Goal: Information Seeking & Learning: Learn about a topic

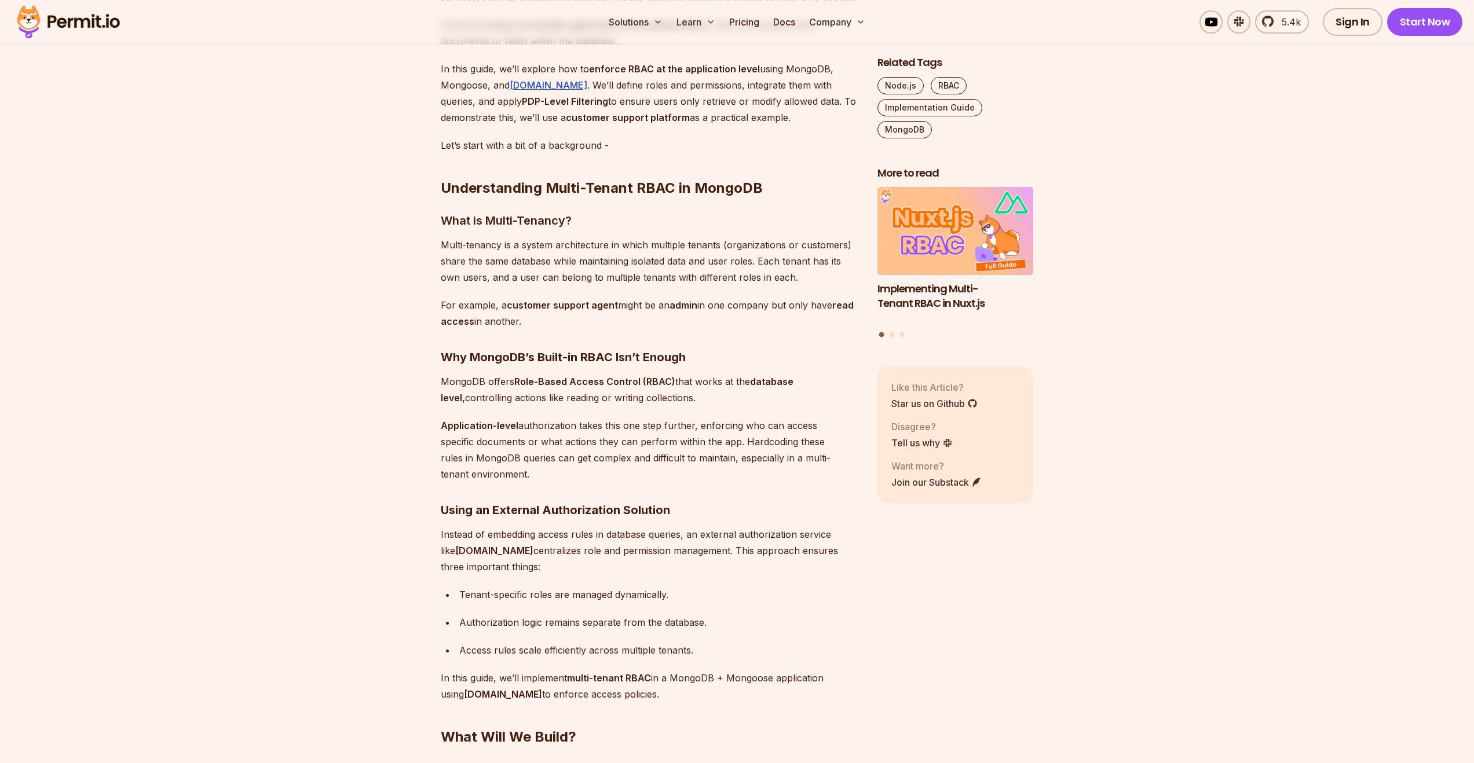
scroll to position [1006, 0]
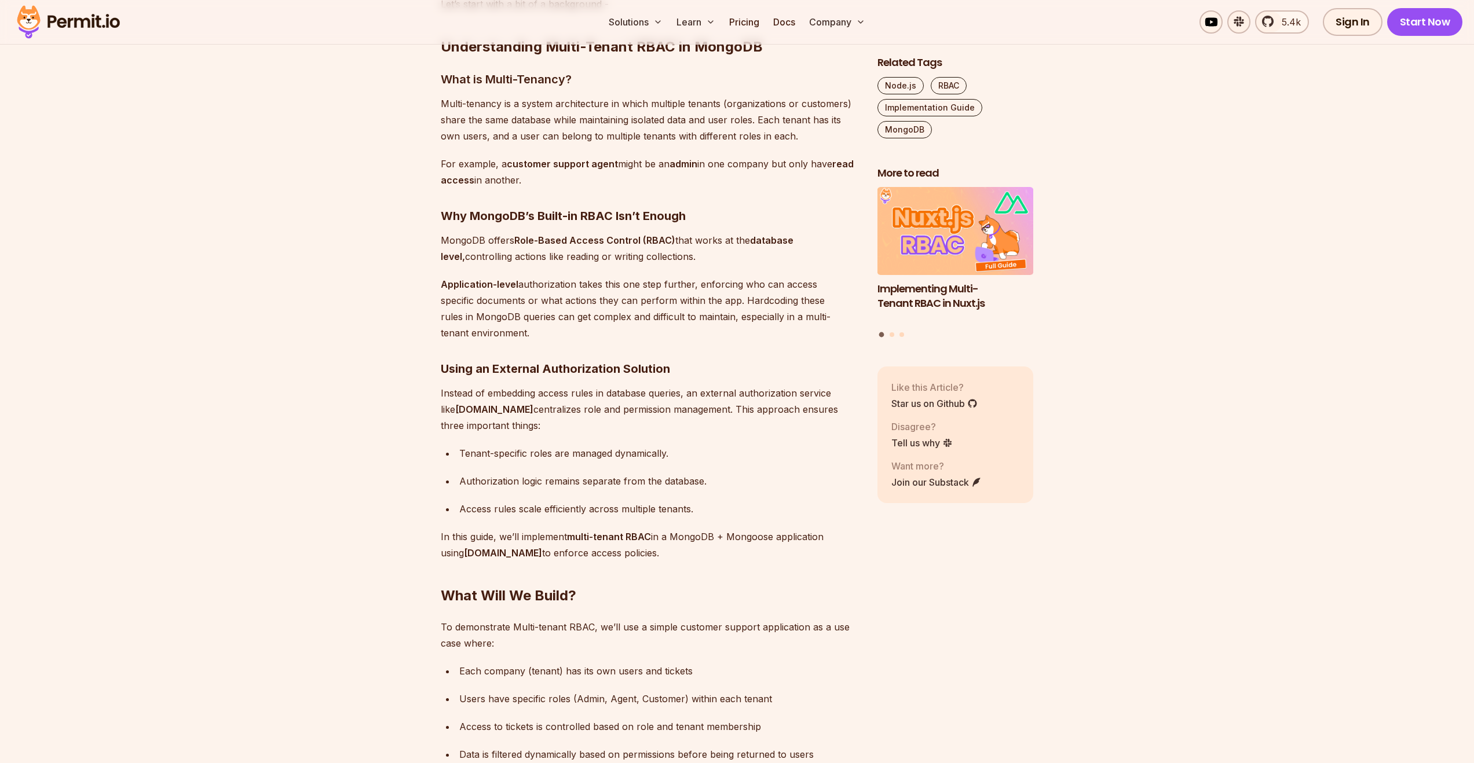
click at [591, 133] on p "Multi-tenancy is a system architecture in which multiple tenants (organizations…" at bounding box center [650, 120] width 418 height 49
click at [592, 133] on p "Multi-tenancy is a system architecture in which multiple tenants (organizations…" at bounding box center [650, 120] width 418 height 49
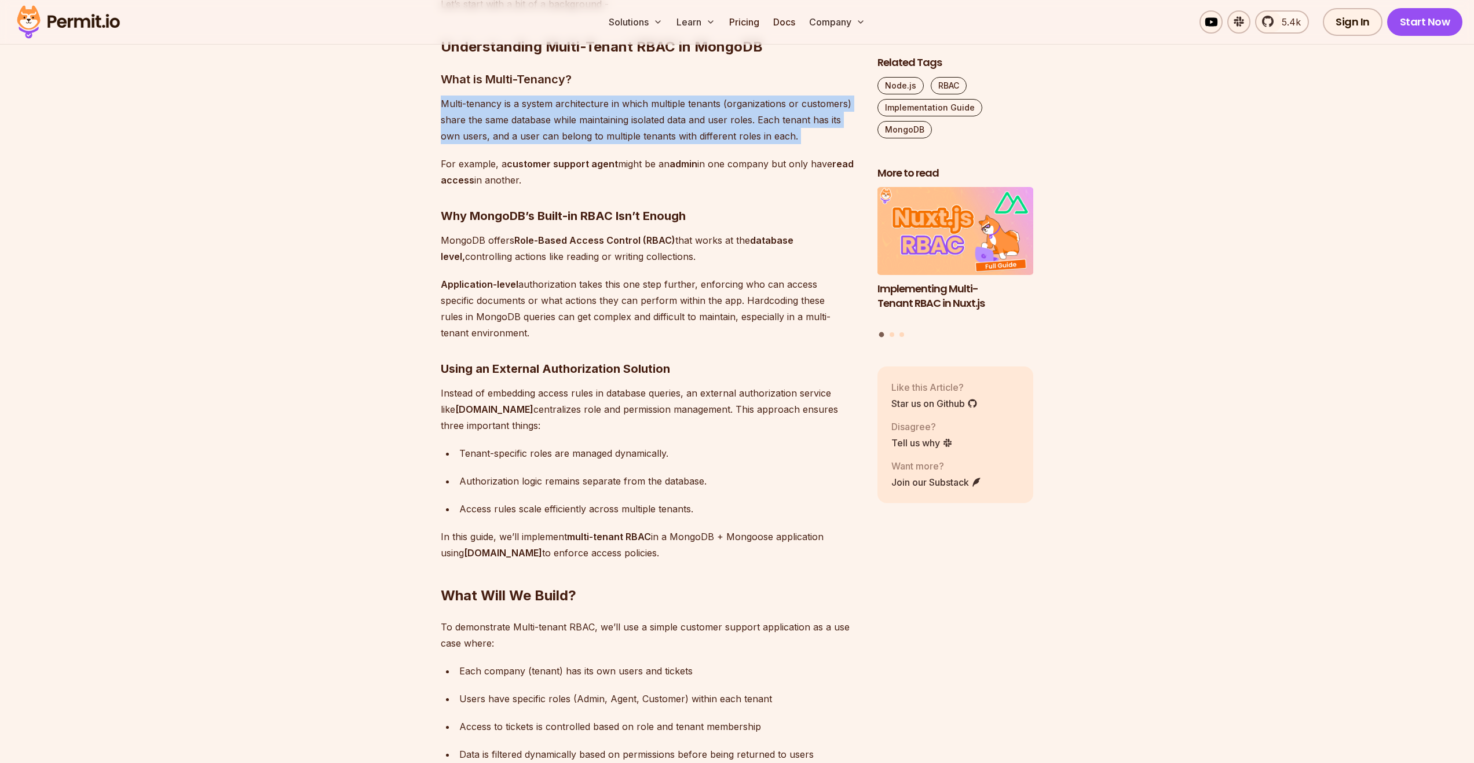
click at [592, 133] on p "Multi-tenancy is a system architecture in which multiple tenants (organizations…" at bounding box center [650, 120] width 418 height 49
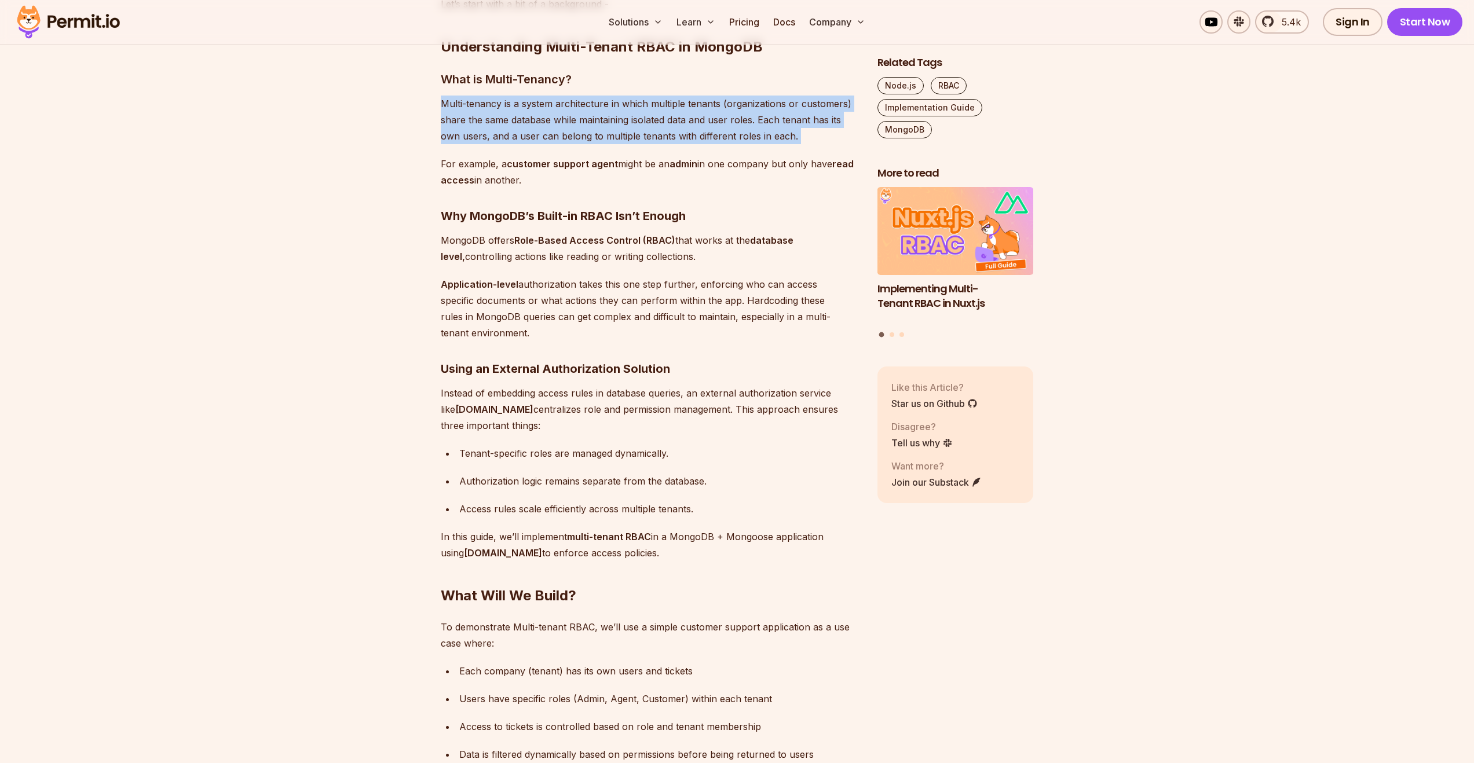
click at [607, 142] on p "Multi-tenancy is a system architecture in which multiple tenants (organizations…" at bounding box center [650, 120] width 418 height 49
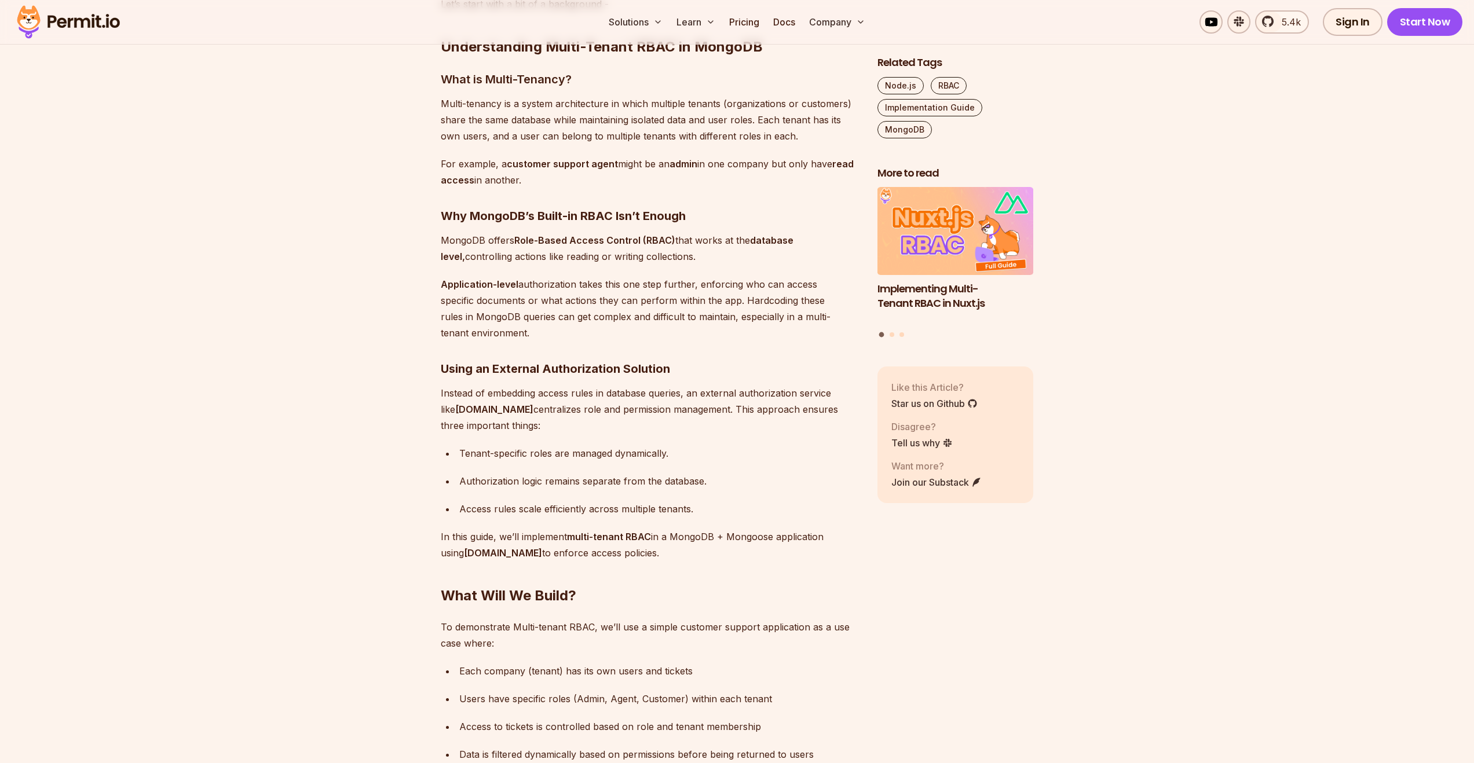
click at [607, 142] on p "Multi-tenancy is a system architecture in which multiple tenants (organizations…" at bounding box center [650, 120] width 418 height 49
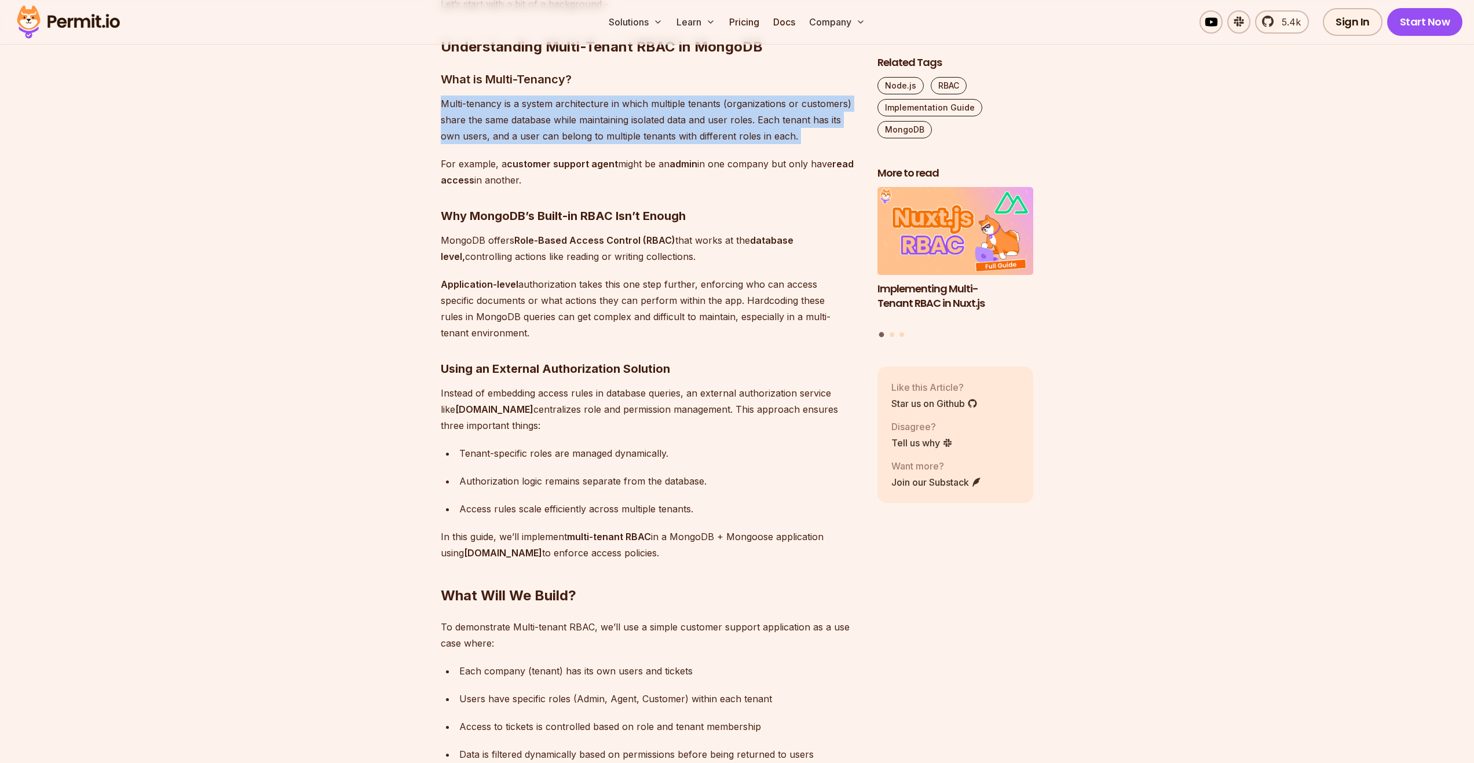
click at [607, 142] on p "Multi-tenancy is a system architecture in which multiple tenants (organizations…" at bounding box center [650, 120] width 418 height 49
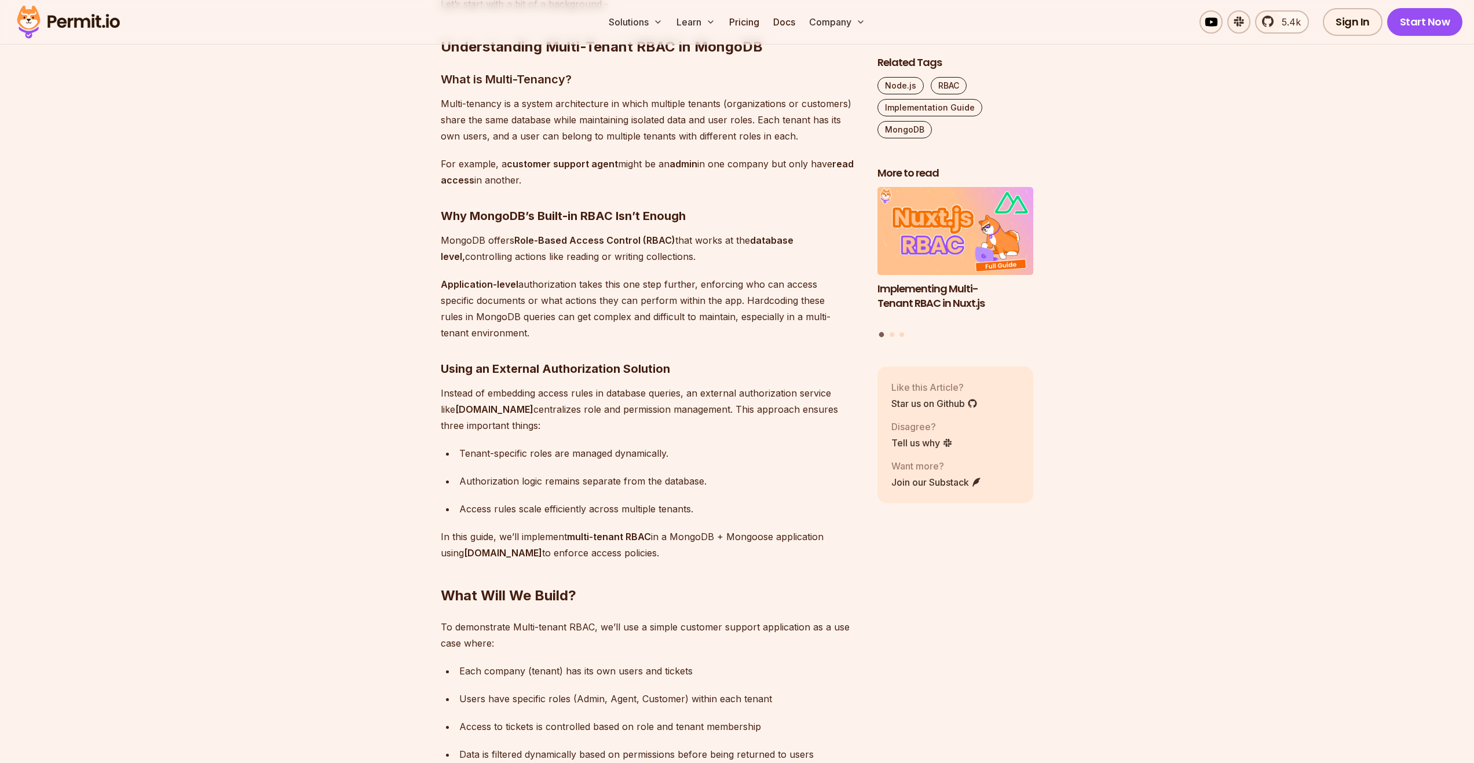
click at [607, 170] on strong "customer support agent" at bounding box center [562, 164] width 111 height 12
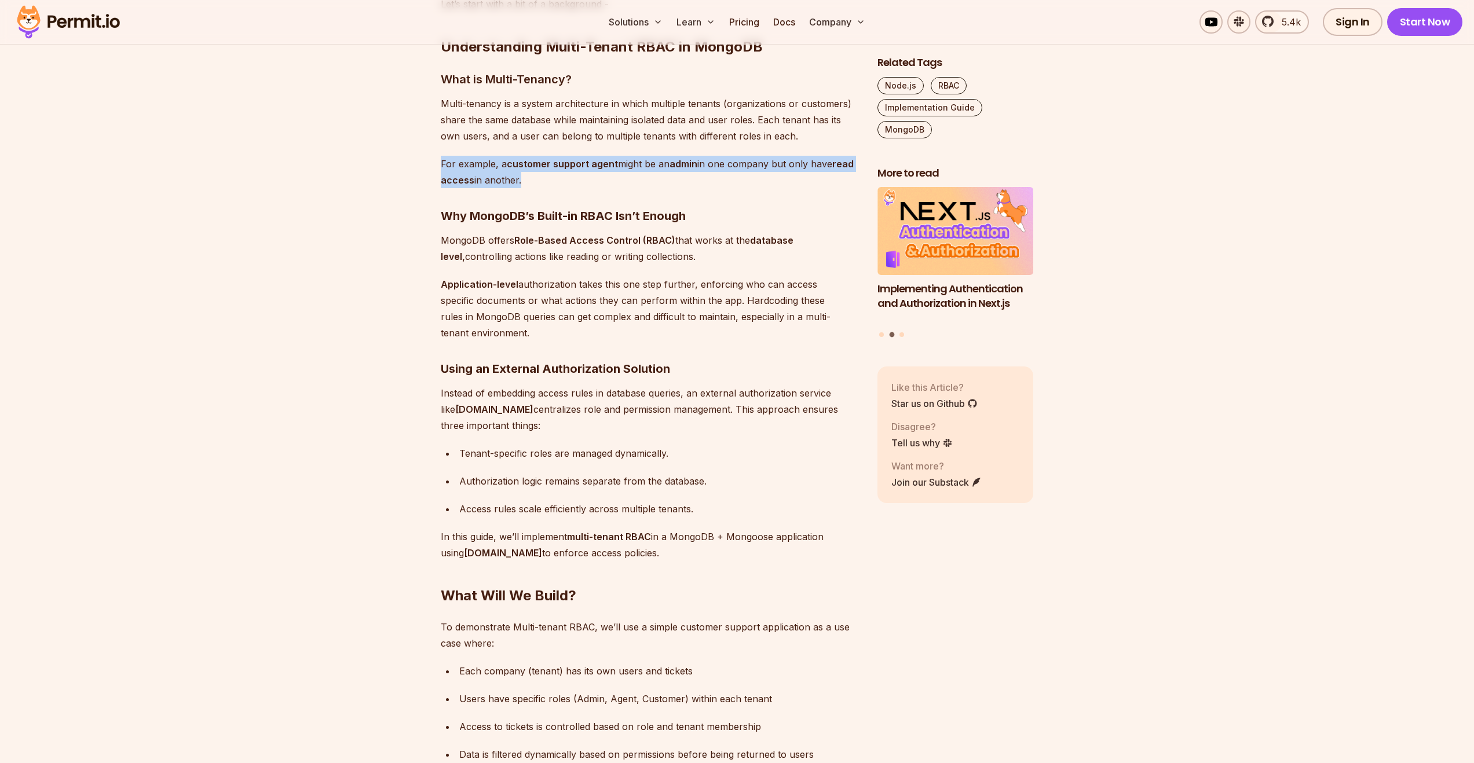
click at [602, 188] on p "For example, a customer support agent might be an admin in one company but only…" at bounding box center [650, 172] width 418 height 32
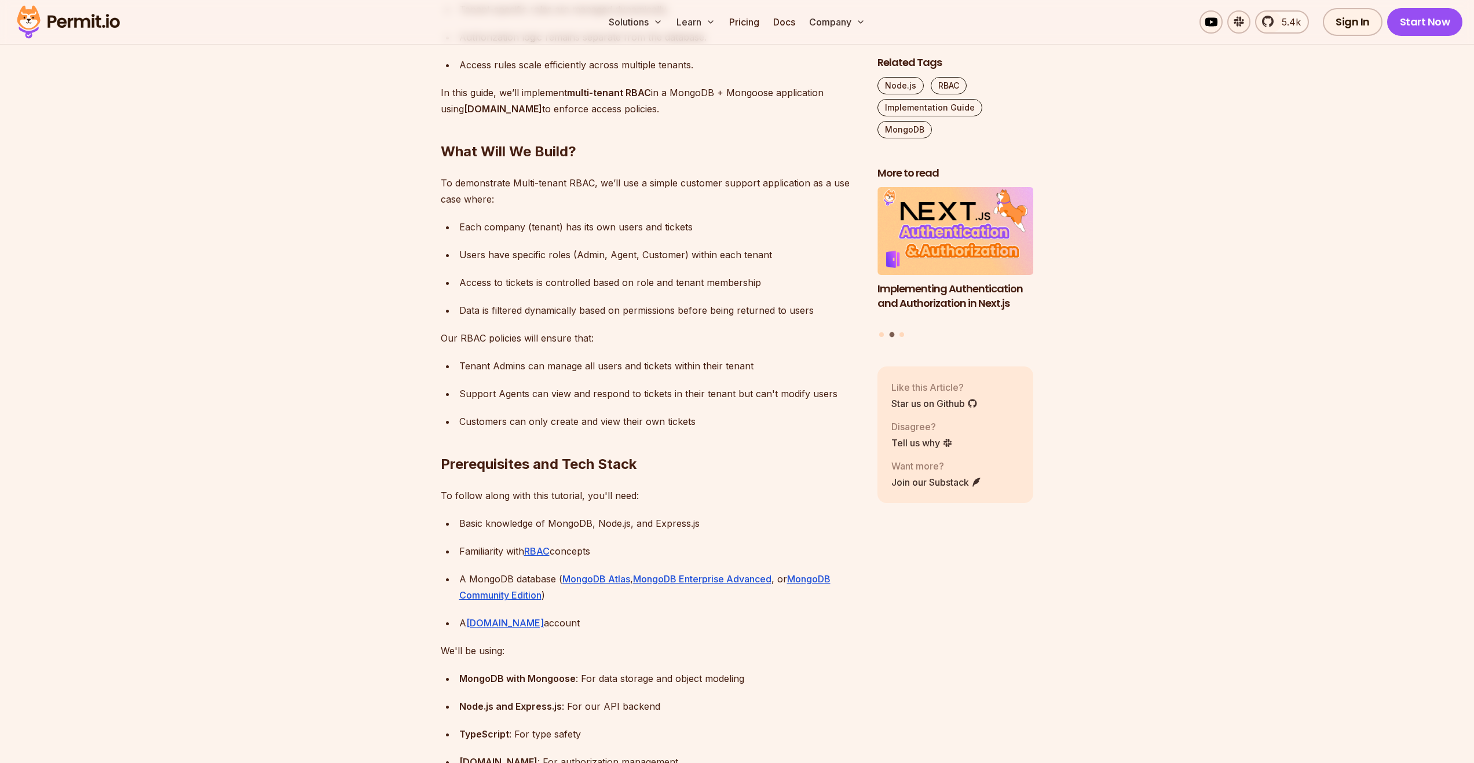
scroll to position [1451, 0]
click at [602, 234] on div "Each company (tenant) has its own users and tickets" at bounding box center [658, 226] width 399 height 16
click at [601, 262] on div "Users have specific roles (Admin, Agent, Customer) within each tenant" at bounding box center [658, 253] width 399 height 16
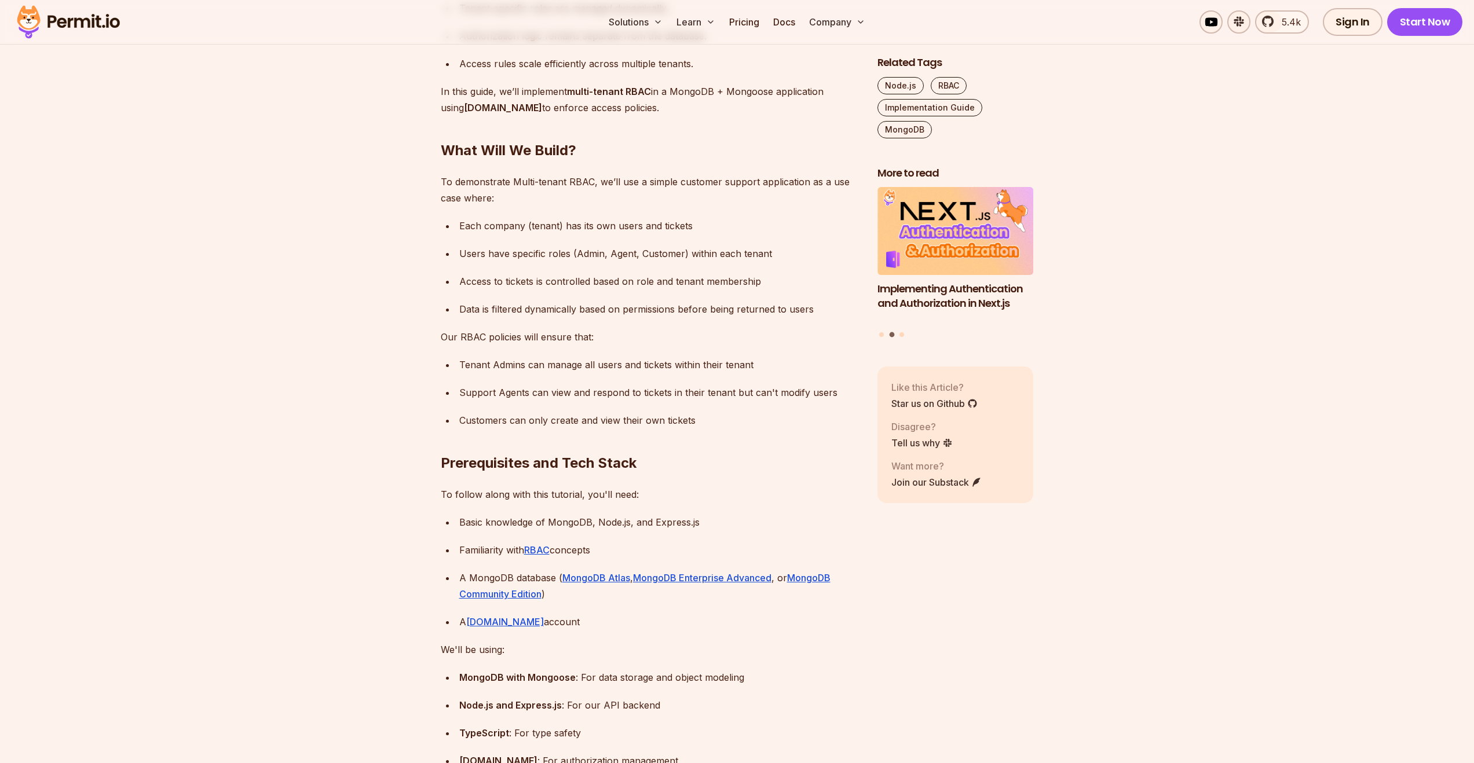
click at [601, 262] on div "Users have specific roles (Admin, Agent, Customer) within each tenant" at bounding box center [658, 253] width 399 height 16
click at [612, 317] on div "Data is filtered dynamically based on permissions before being returned to users" at bounding box center [658, 309] width 399 height 16
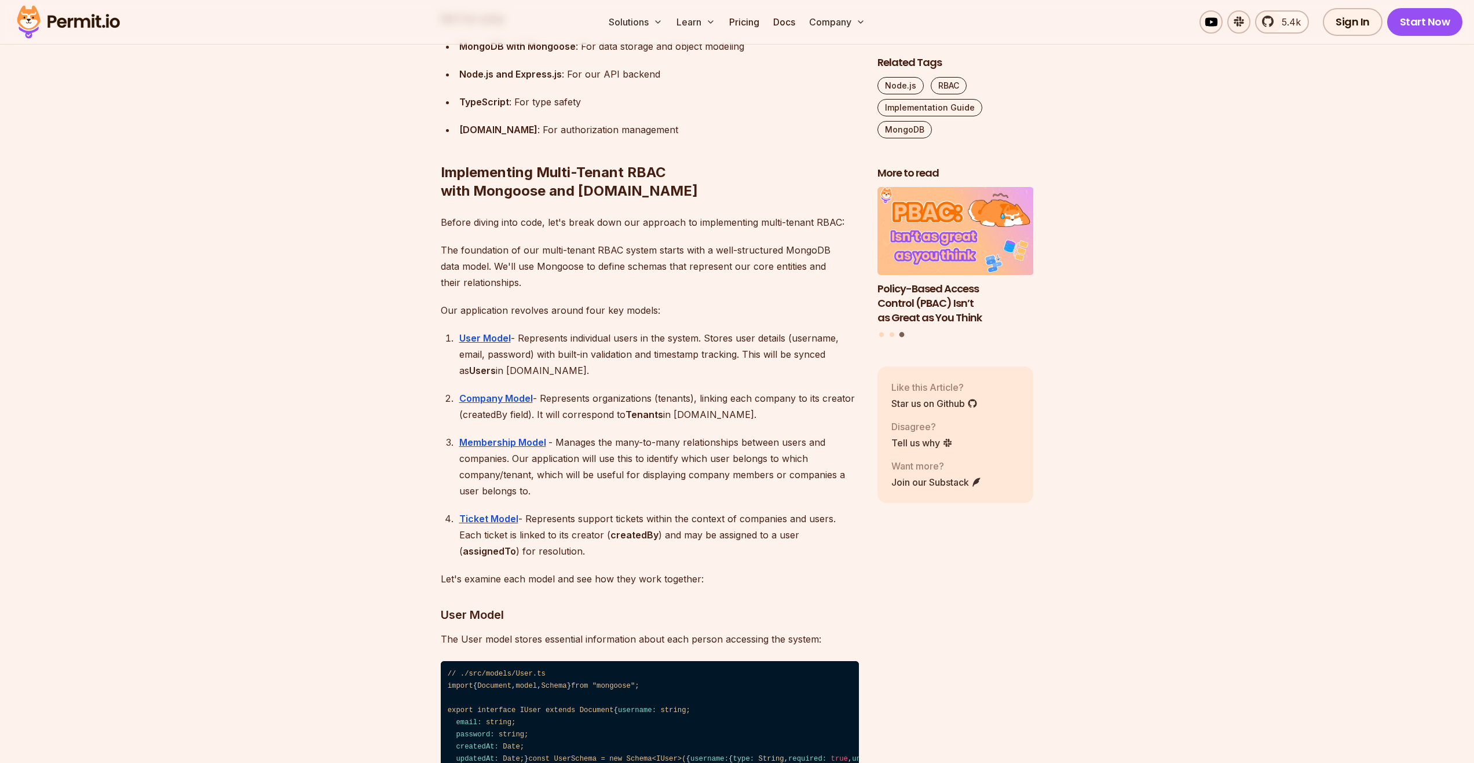
scroll to position [2223, 0]
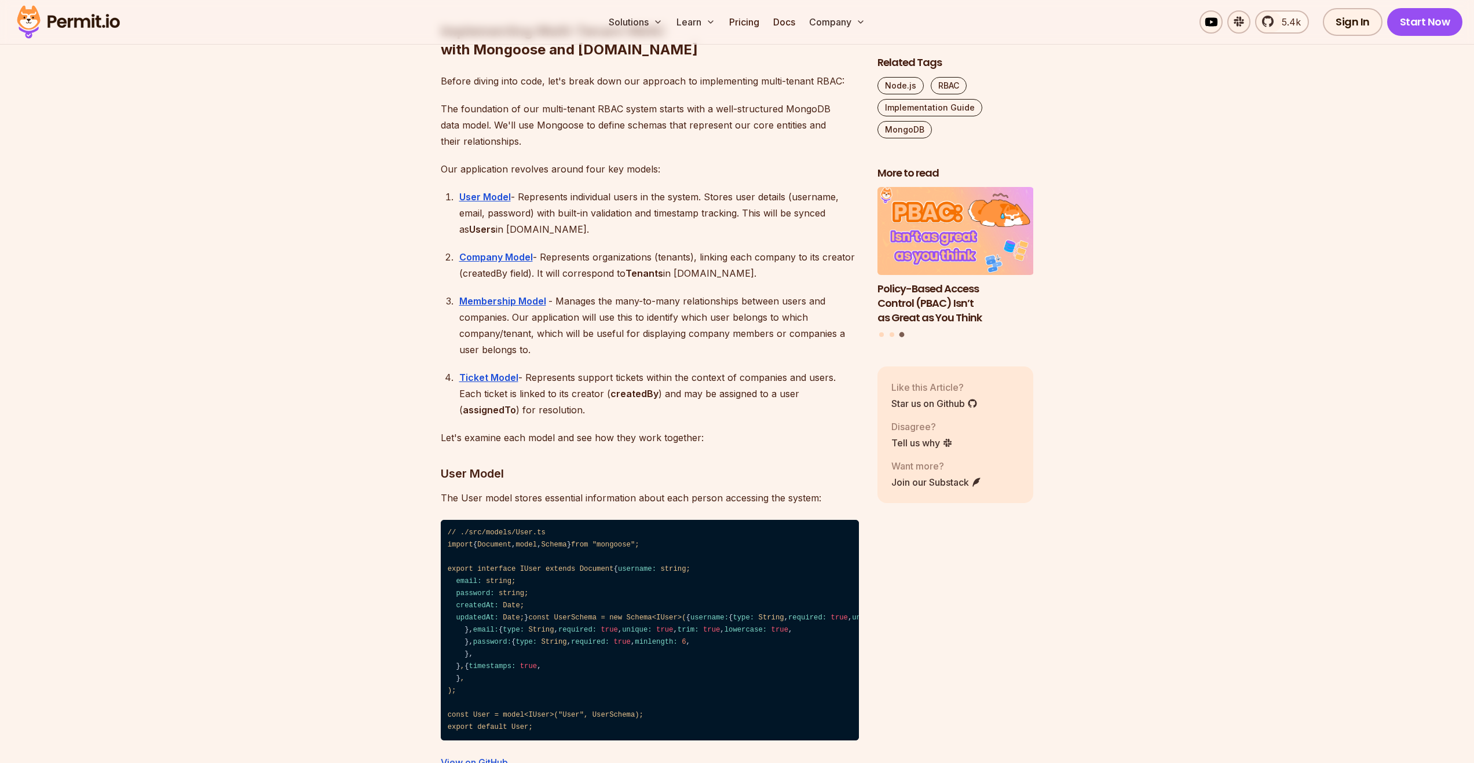
click at [606, 215] on div "User Model - Represents individual users in the system. Stores user details (us…" at bounding box center [658, 213] width 399 height 49
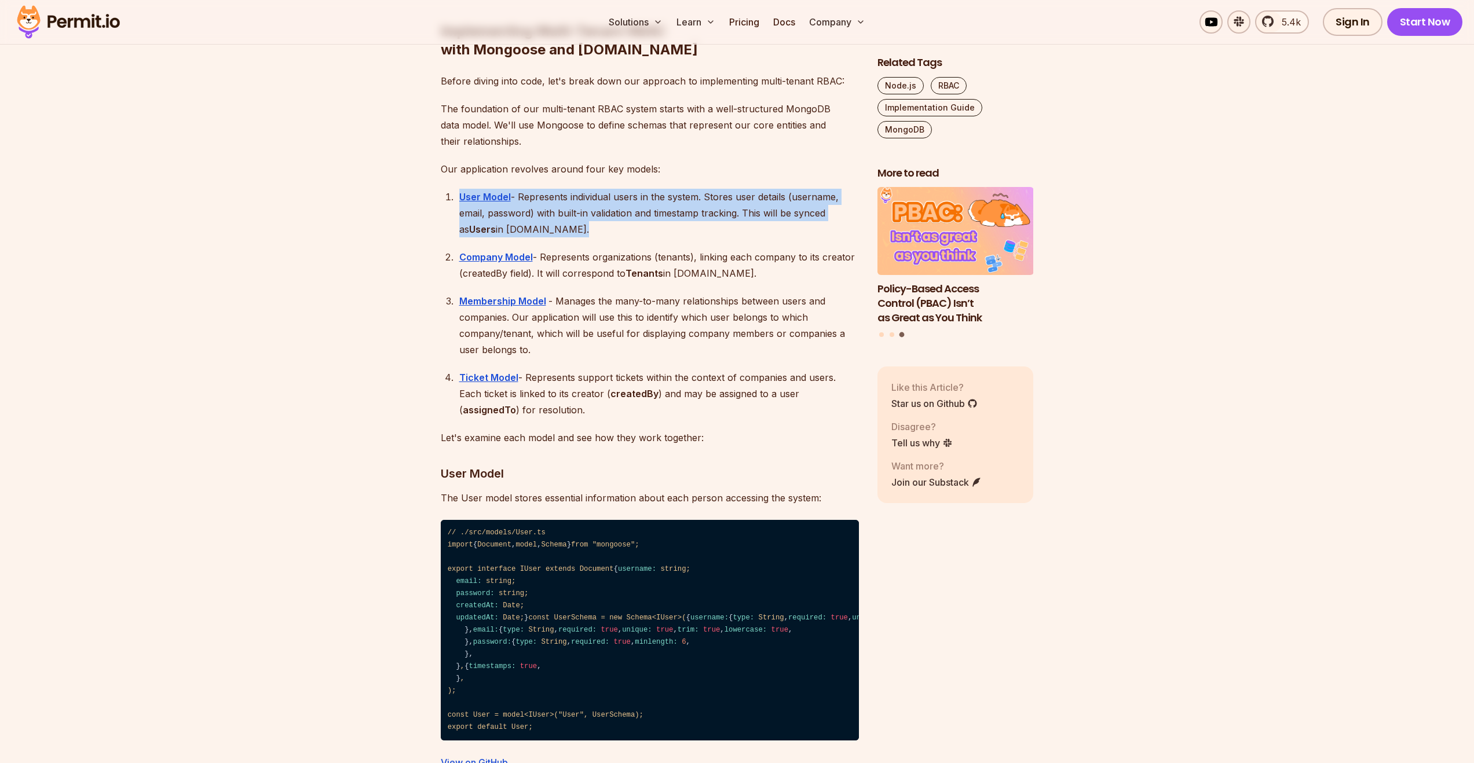
click at [609, 237] on div "User Model - Represents individual users in the system. Stores user details (us…" at bounding box center [658, 213] width 399 height 49
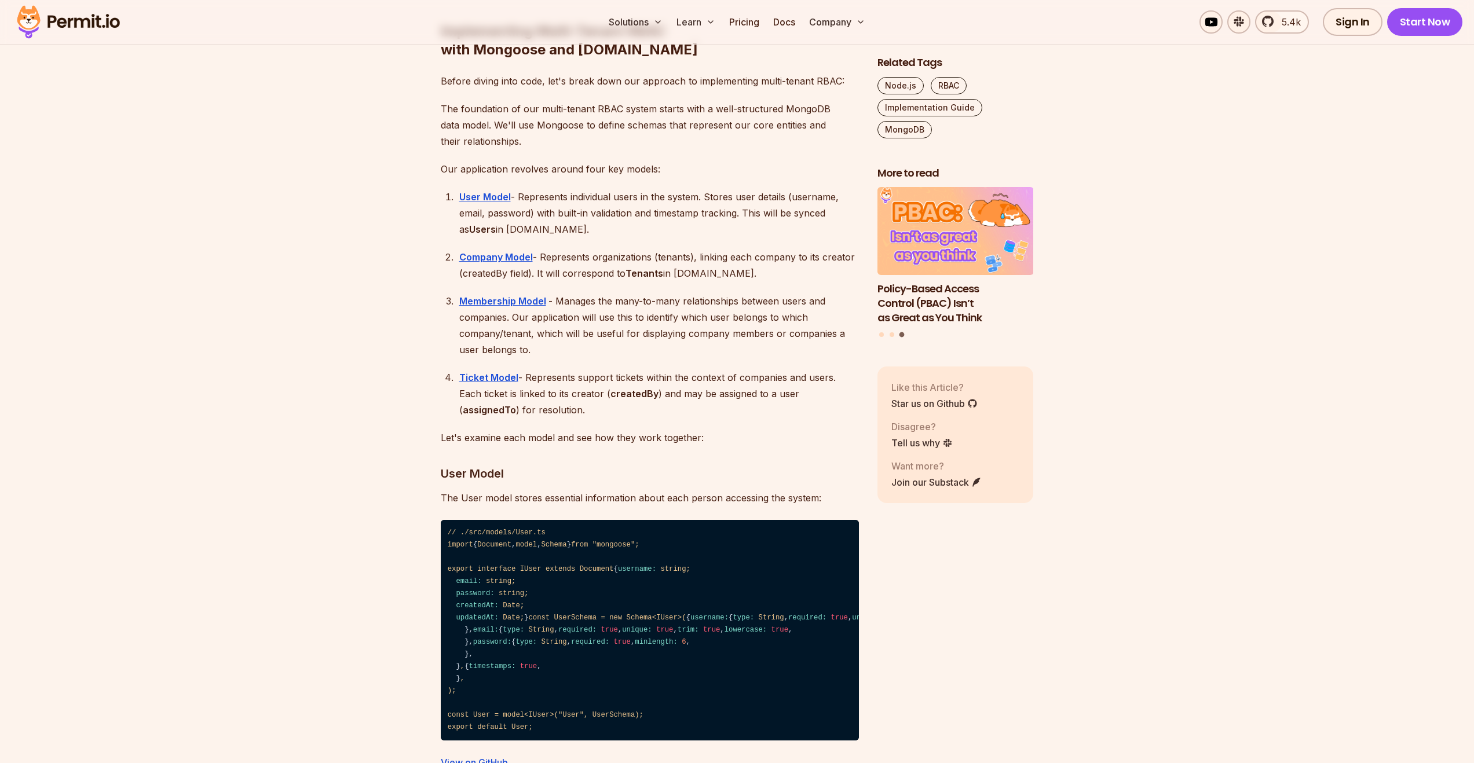
click at [609, 237] on div "User Model - Represents individual users in the system. Stores user details (us…" at bounding box center [658, 213] width 399 height 49
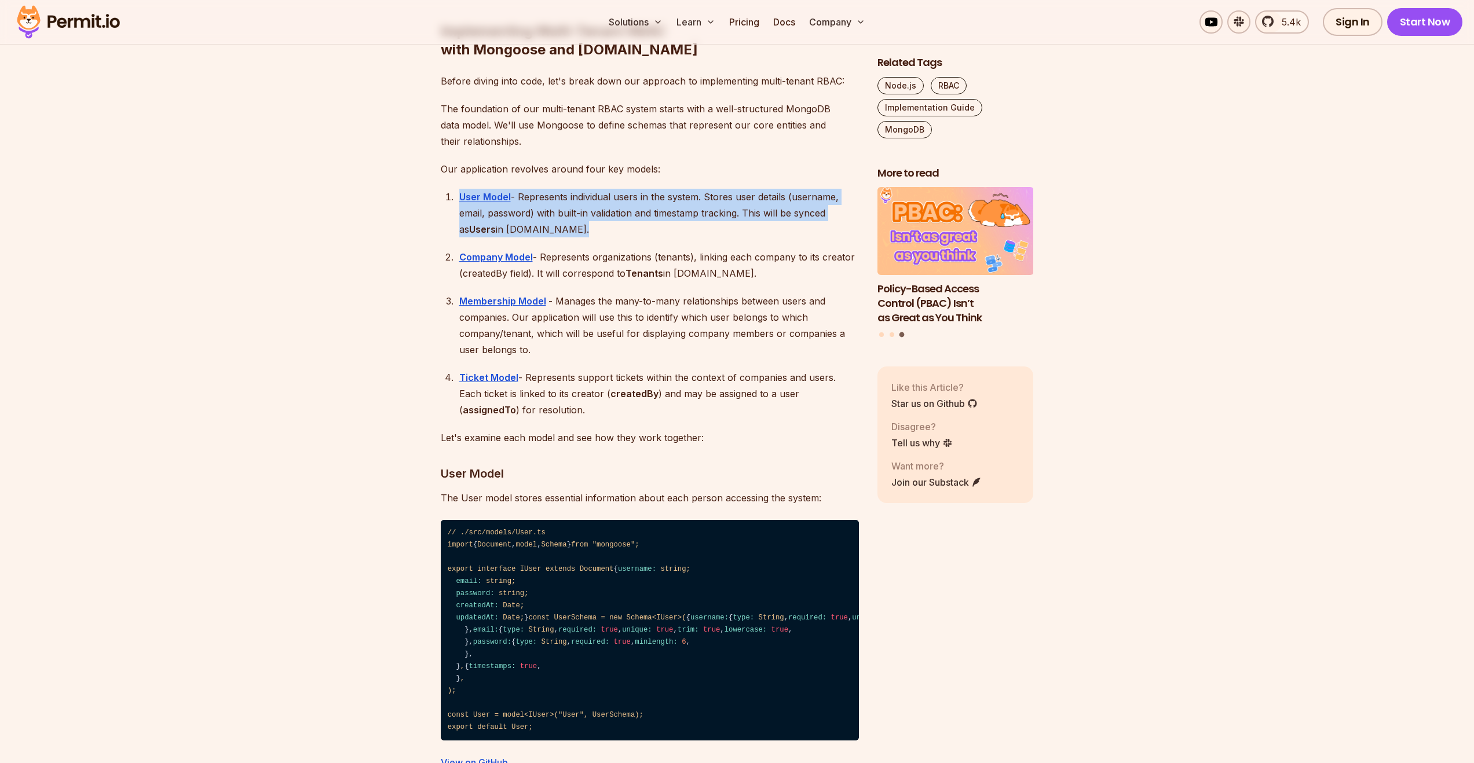
click at [609, 237] on div "User Model - Represents individual users in the system. Stores user details (us…" at bounding box center [658, 213] width 399 height 49
click at [617, 281] on div "Company Model - Represents organizations (tenants), linking each company to its…" at bounding box center [658, 265] width 399 height 32
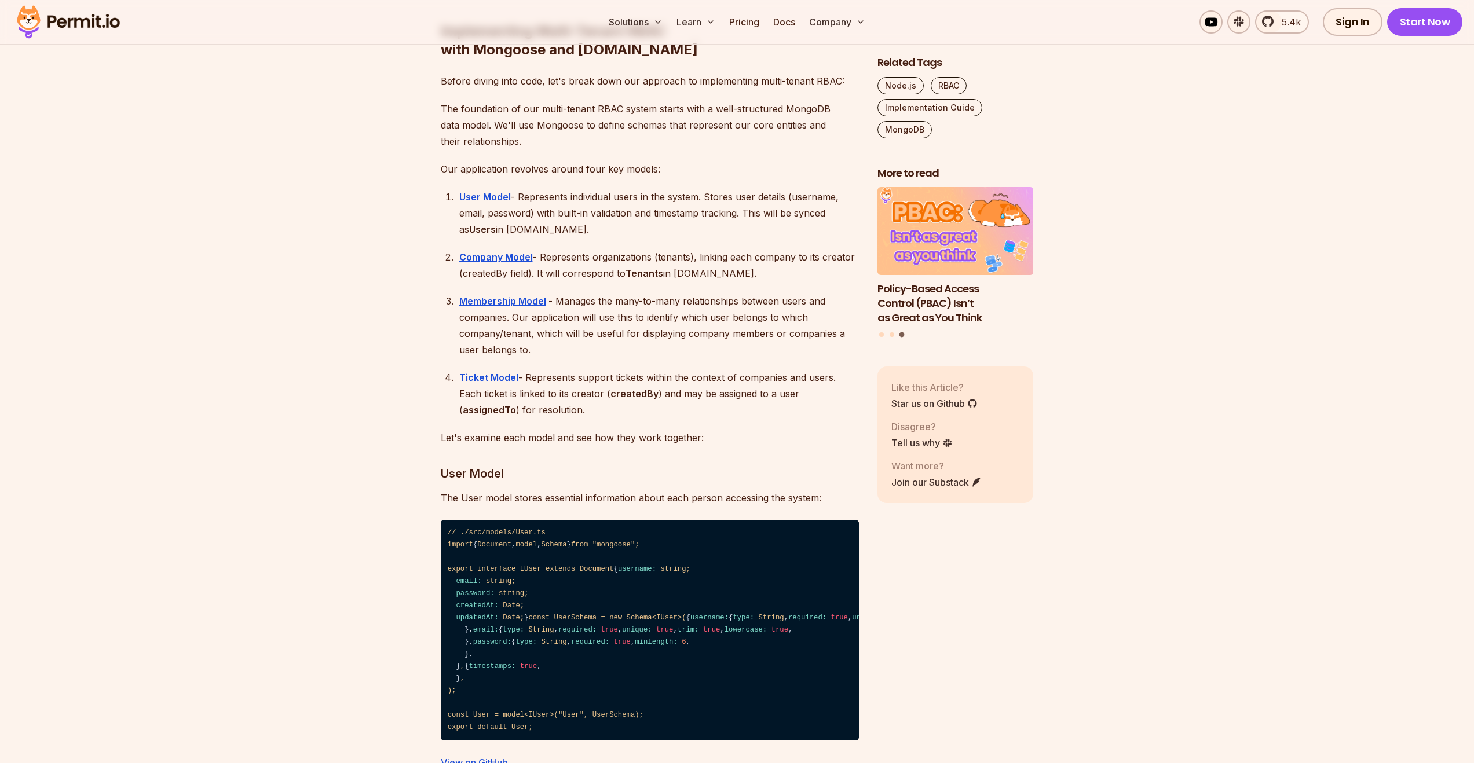
click at [617, 281] on div "Company Model - Represents organizations (tenants), linking each company to its…" at bounding box center [658, 265] width 399 height 32
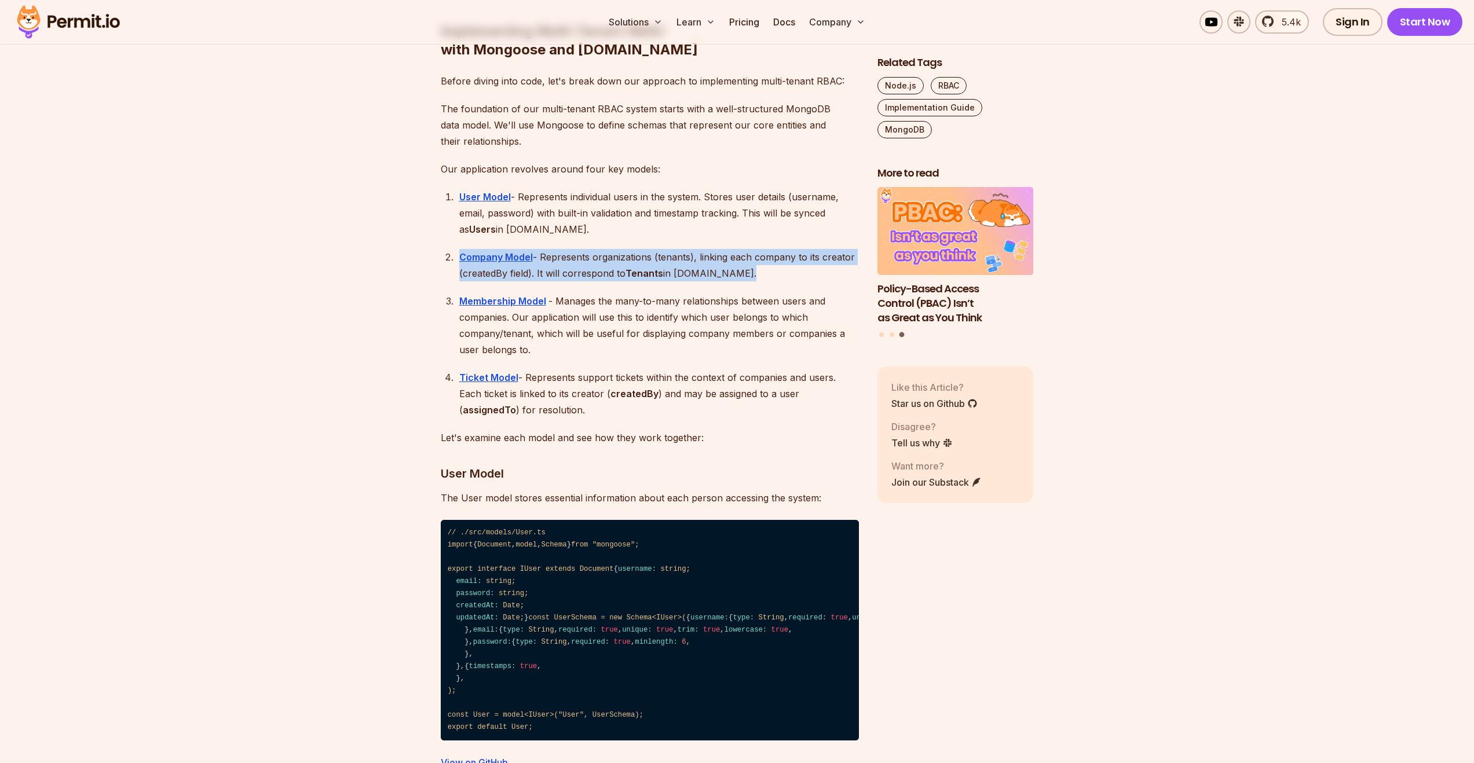
click at [557, 310] on div "Membership Model - Manages the many-to-many relationships between users and com…" at bounding box center [658, 325] width 399 height 65
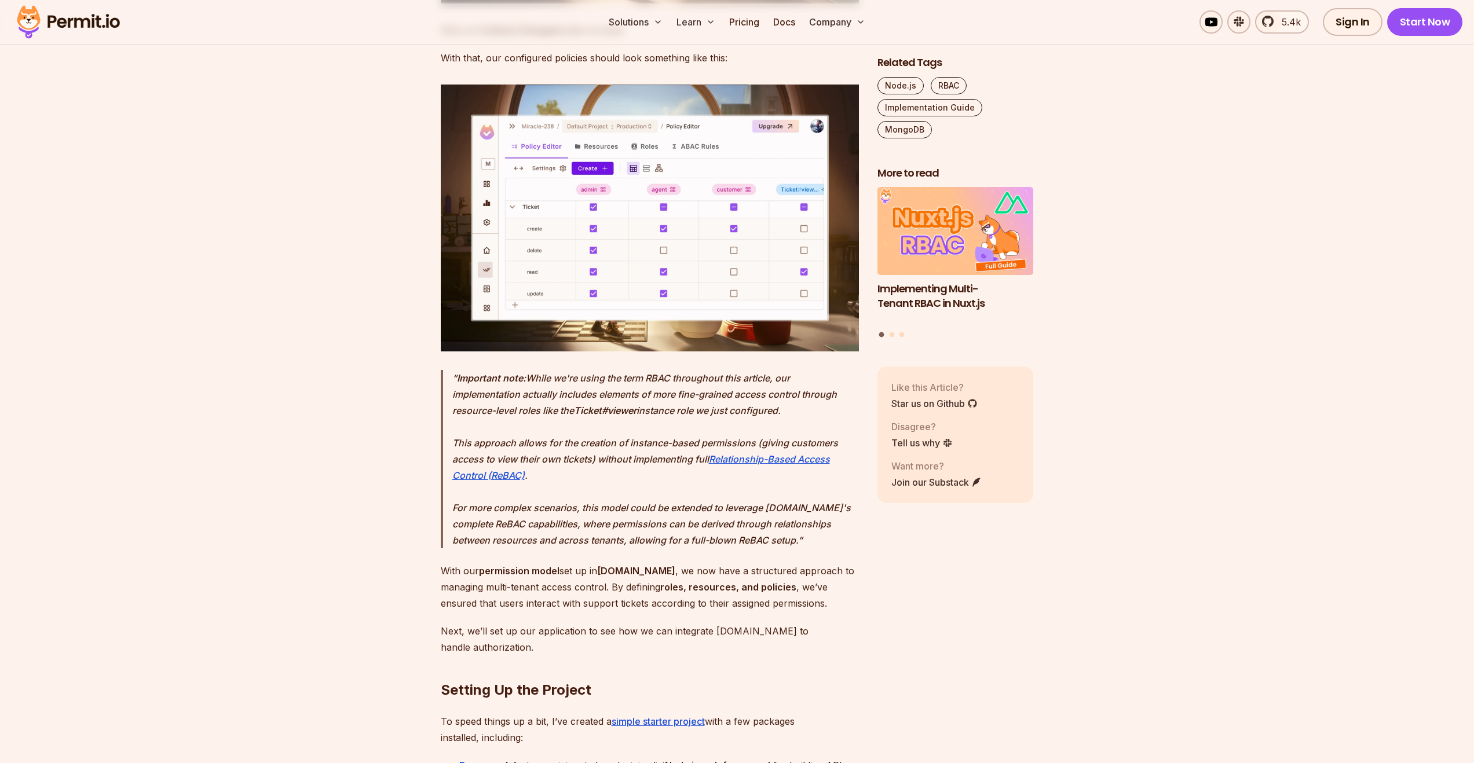
scroll to position [12334, 0]
